Goal: Information Seeking & Learning: Compare options

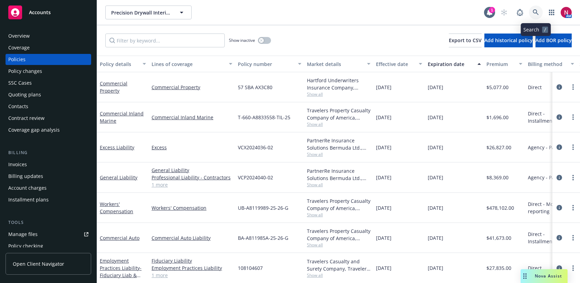
click at [535, 10] on icon at bounding box center [536, 12] width 6 height 6
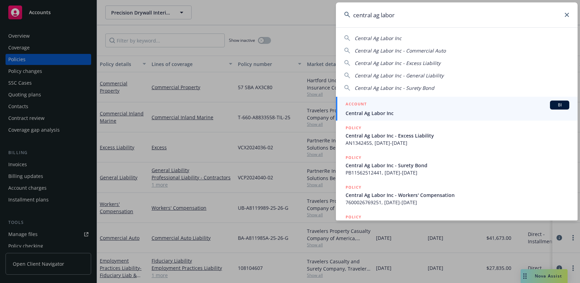
type input "central ag labor"
click at [435, 110] on span "Central Ag Labor Inc" at bounding box center [457, 112] width 224 height 7
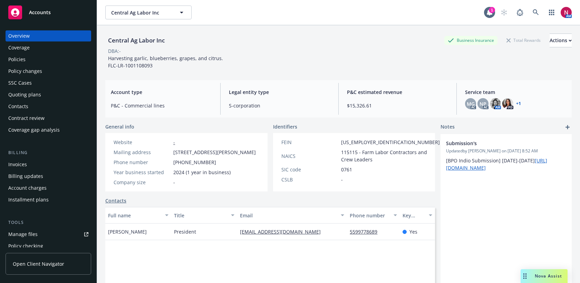
click at [31, 97] on div "Quoting plans" at bounding box center [24, 94] width 33 height 11
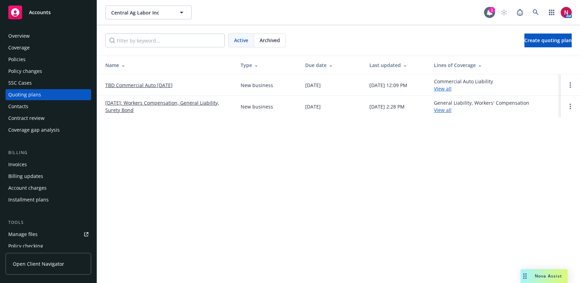
click at [127, 85] on link "TBD Commercial Auto [DATE]" at bounding box center [138, 84] width 67 height 7
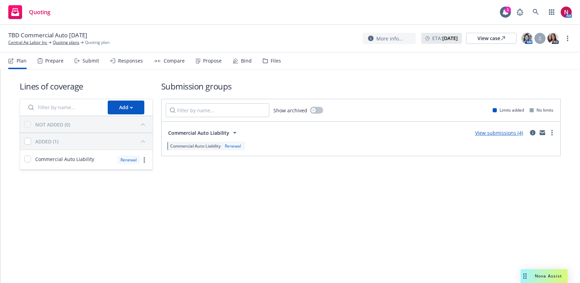
click at [265, 61] on div "Files" at bounding box center [272, 60] width 18 height 17
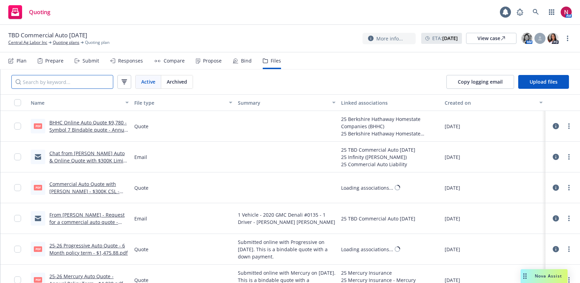
click at [76, 84] on input "Search by keyword..." at bounding box center [62, 82] width 102 height 14
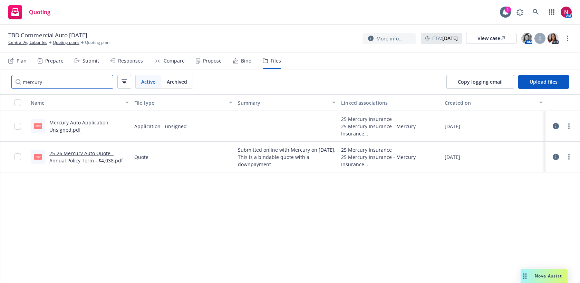
type input "mercury"
click at [84, 154] on link "25-26 Mercury Auto Quote - Annual Policy Term - $4,038.pdf" at bounding box center [86, 157] width 74 height 14
click at [27, 42] on link "Central Ag Labor Inc" at bounding box center [27, 42] width 39 height 6
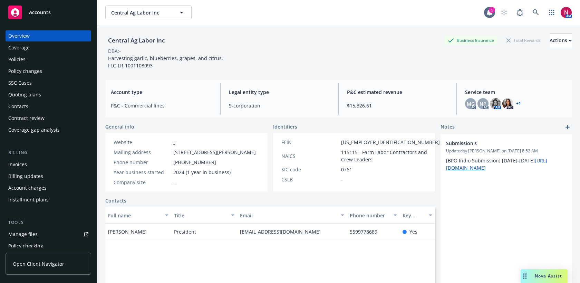
click at [28, 62] on div "Policies" at bounding box center [48, 59] width 80 height 11
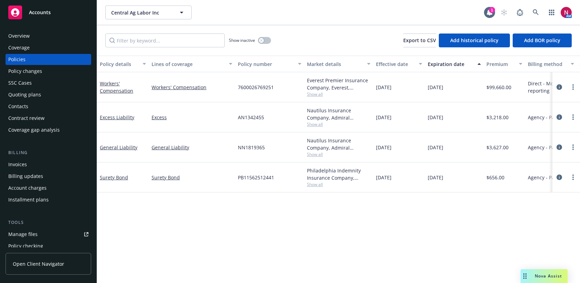
click at [9, 96] on div "Quoting plans" at bounding box center [24, 94] width 33 height 11
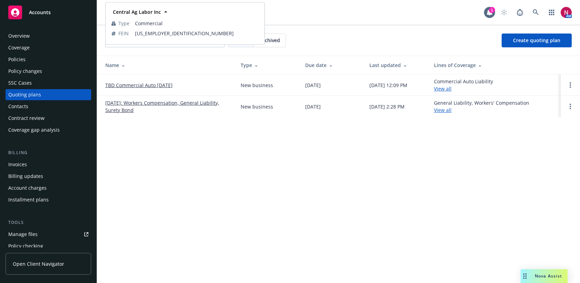
click at [32, 33] on div "Overview" at bounding box center [48, 35] width 80 height 11
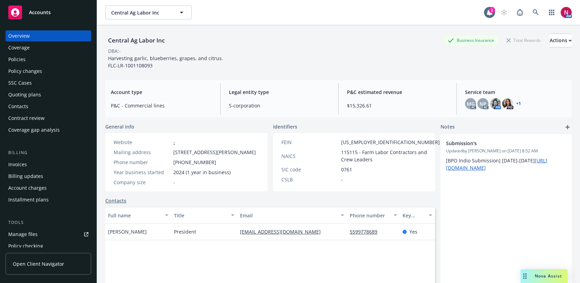
click at [39, 61] on div "Policies" at bounding box center [48, 59] width 80 height 11
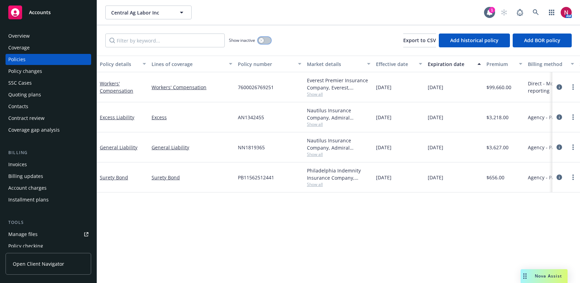
click at [263, 40] on div "button" at bounding box center [261, 40] width 5 height 5
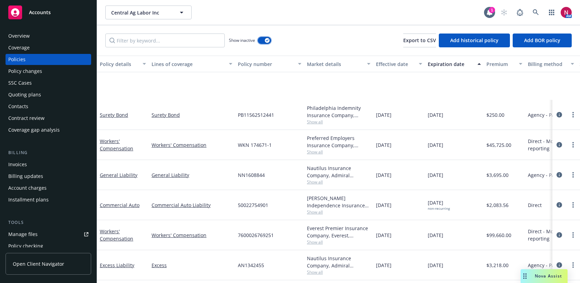
scroll to position [57, 0]
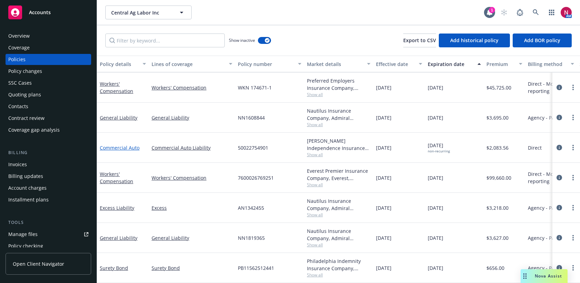
click at [113, 146] on link "Commercial Auto" at bounding box center [120, 147] width 40 height 7
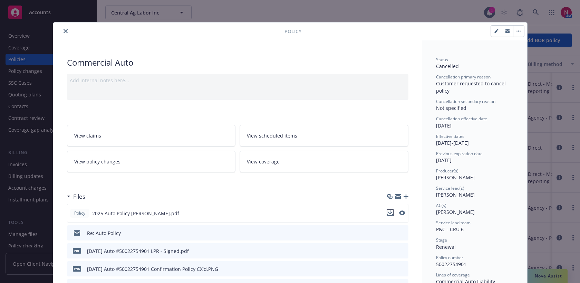
click at [389, 213] on icon "download file" at bounding box center [390, 213] width 6 height 6
click at [63, 31] on button "close" at bounding box center [65, 31] width 8 height 8
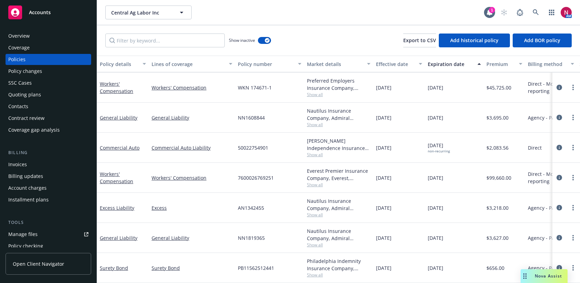
click at [27, 43] on div "Coverage" at bounding box center [18, 47] width 21 height 11
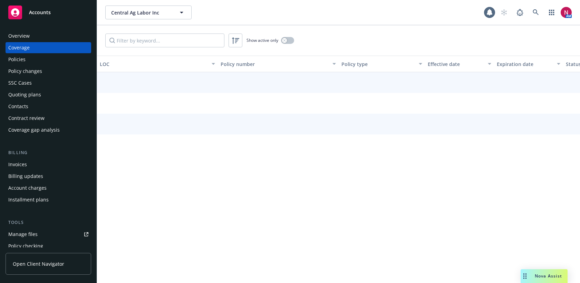
click at [26, 37] on div "Overview" at bounding box center [18, 35] width 21 height 11
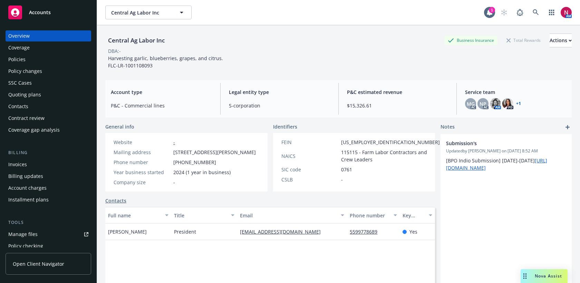
click at [47, 56] on div "Policies" at bounding box center [48, 59] width 80 height 11
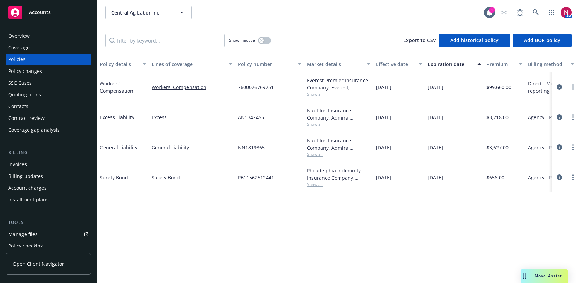
click at [330, 28] on div "Show inactive Export to CSV Add historical policy Add BOR policy" at bounding box center [338, 40] width 483 height 30
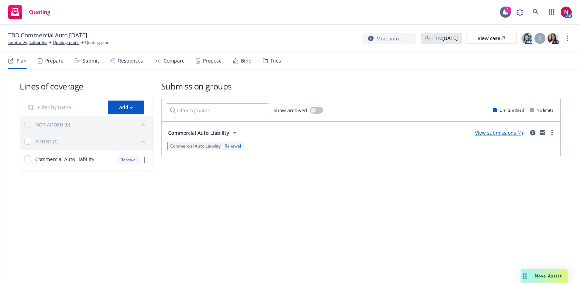
click at [123, 62] on div "Responses" at bounding box center [130, 61] width 25 height 6
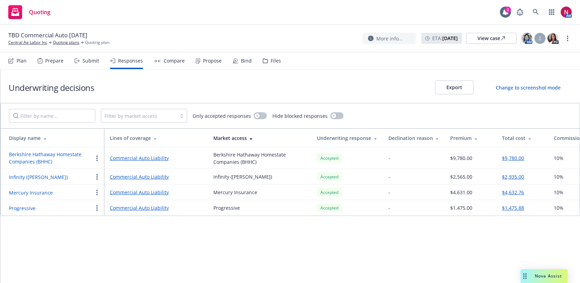
click at [23, 207] on button "Progressive" at bounding box center [22, 207] width 27 height 7
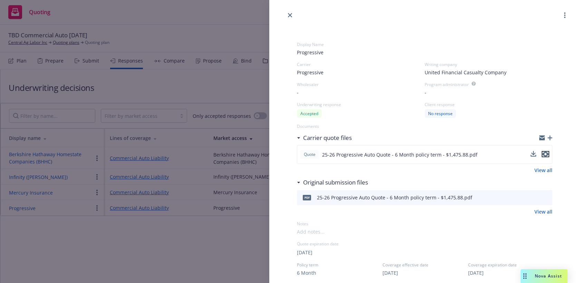
click at [548, 154] on icon "preview file" at bounding box center [545, 154] width 6 height 5
click at [291, 14] on icon "close" at bounding box center [290, 15] width 4 height 4
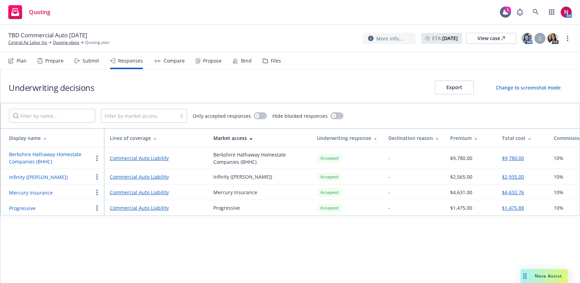
click at [24, 195] on button "Mercury Insurance" at bounding box center [31, 192] width 44 height 7
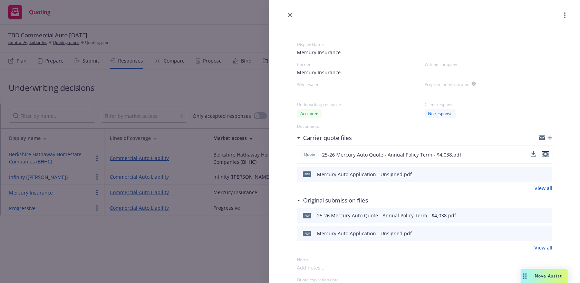
click at [546, 153] on icon "preview file" at bounding box center [545, 154] width 6 height 5
click at [290, 14] on icon "close" at bounding box center [290, 15] width 4 height 4
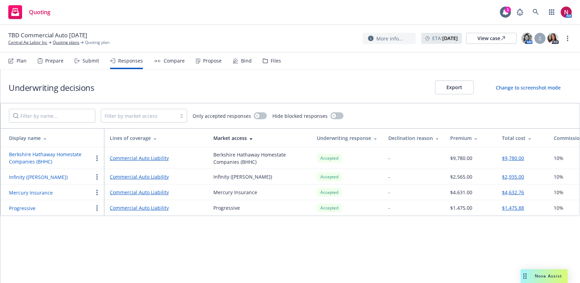
click at [263, 35] on div "TBD Commercial Auto 10/10/25 Central Ag Labor Inc Quoting plans Quoting plan Mo…" at bounding box center [289, 38] width 563 height 14
click at [25, 208] on button "Progressive" at bounding box center [22, 207] width 27 height 7
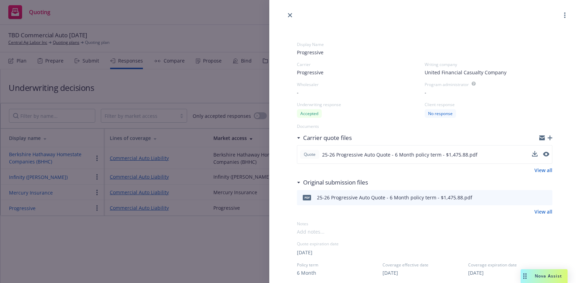
click at [549, 152] on div "Quote 25-26 Progressive Auto Quote - 6 Month policy term - $1,475.88.pdf" at bounding box center [424, 154] width 255 height 19
click at [544, 154] on icon "preview file" at bounding box center [545, 154] width 6 height 5
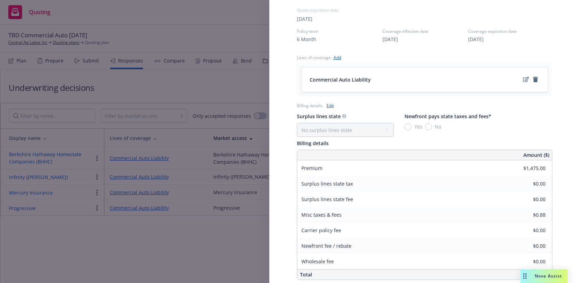
scroll to position [283, 0]
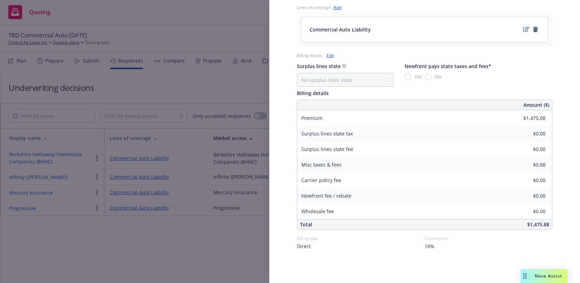
click at [248, 81] on div "Display Name Progressive Carrier Progressive Writing company United Financial C…" at bounding box center [290, 141] width 580 height 283
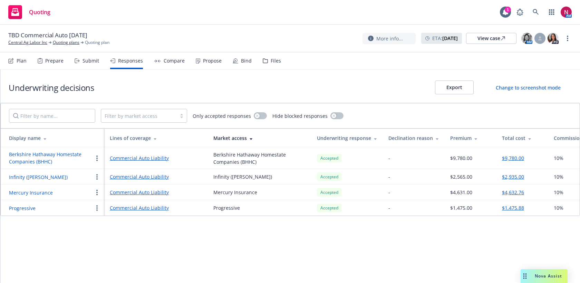
click at [274, 59] on div "Files" at bounding box center [276, 61] width 10 height 6
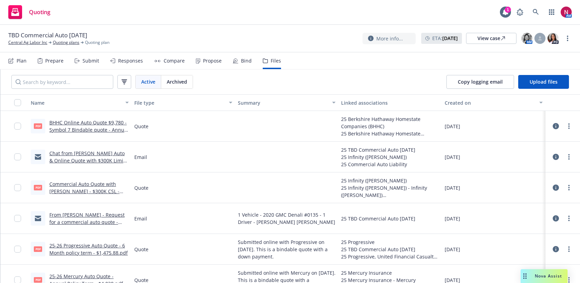
click at [87, 243] on link "25-26 Progressive Auto Quote - 6 Month policy term - $1,475.88.pdf" at bounding box center [88, 249] width 78 height 14
